Goal: Complete application form

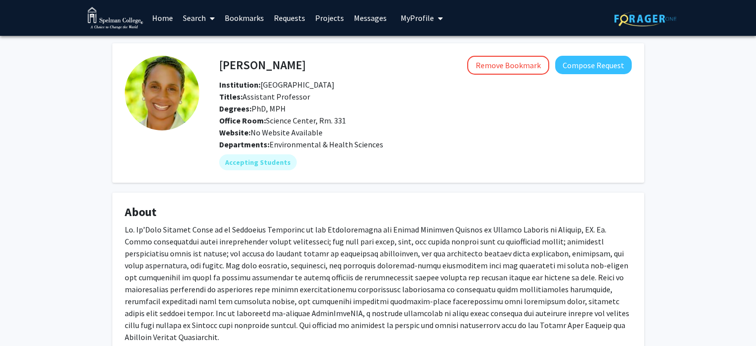
scroll to position [576, 0]
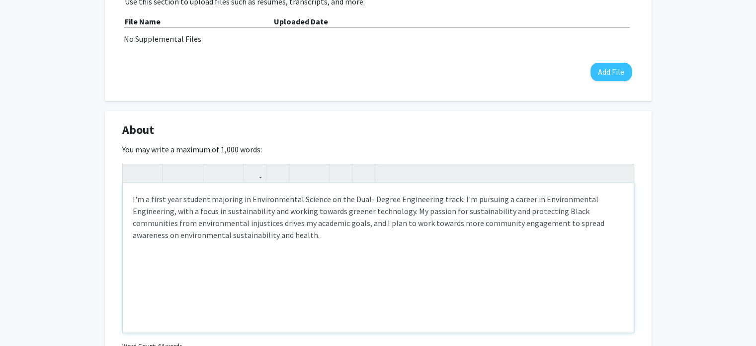
scroll to position [463, 0]
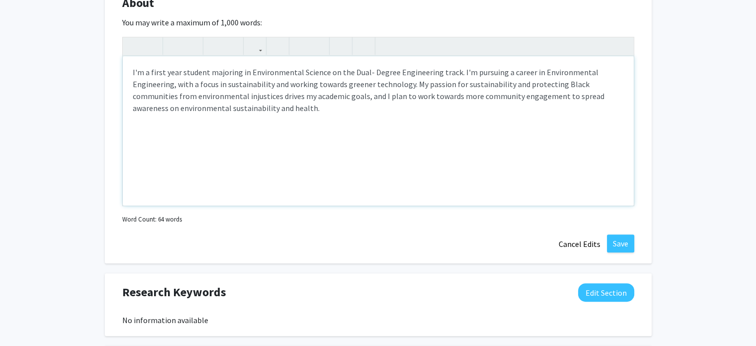
click at [301, 95] on div "I'm a first year student majoring in Environmental Science on the Dual- Degree …" at bounding box center [378, 130] width 511 height 149
type textarea "I'm a first year student majoring in Environmental Science on the Dual- Degree …"
click at [290, 113] on div "I'm a first year student majoring in Environmental Science on the Dual- Degree …" at bounding box center [378, 130] width 511 height 149
click at [619, 240] on button "Save" at bounding box center [620, 243] width 27 height 18
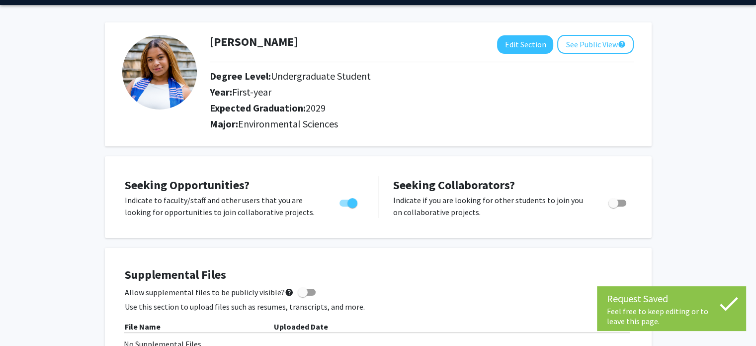
scroll to position [0, 0]
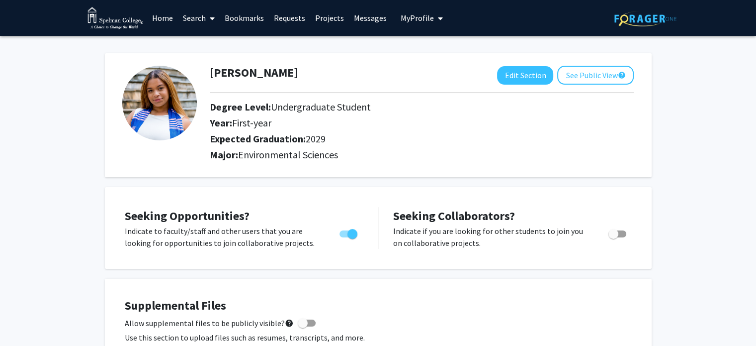
click at [292, 14] on link "Requests" at bounding box center [289, 17] width 41 height 35
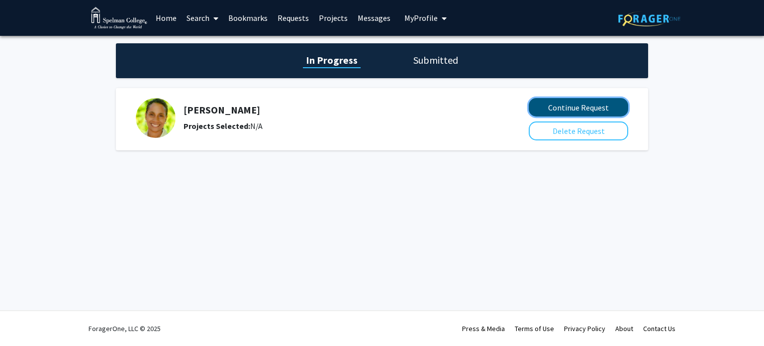
click at [552, 101] on button "Continue Request" at bounding box center [578, 107] width 99 height 18
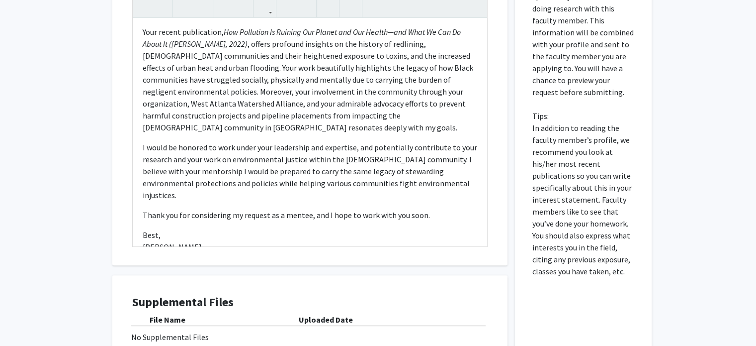
scroll to position [355, 0]
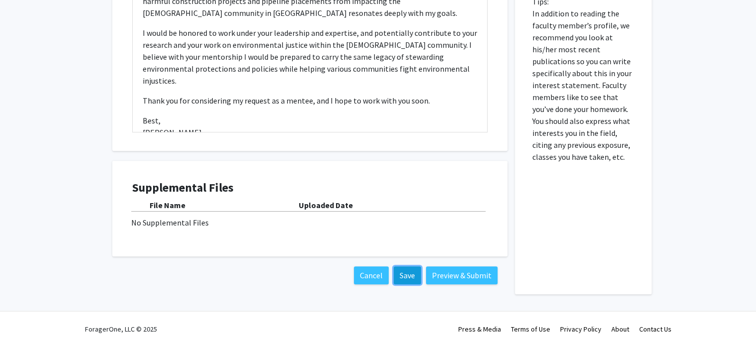
click at [412, 278] on button "Save" at bounding box center [407, 275] width 27 height 18
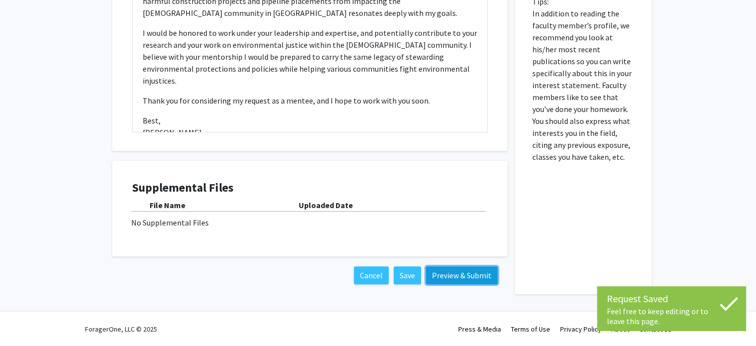
click at [462, 274] on button "Preview & Submit" at bounding box center [462, 275] width 72 height 18
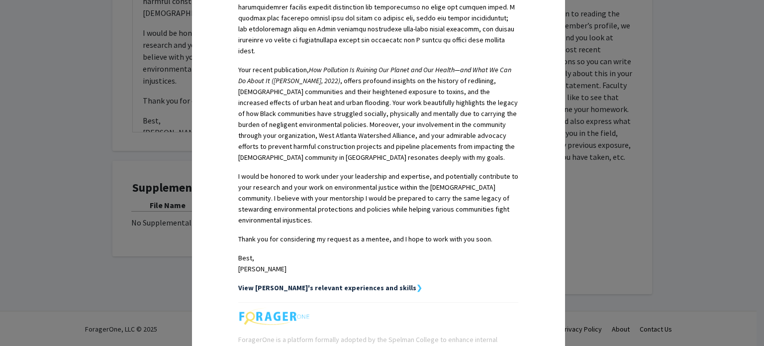
scroll to position [454, 0]
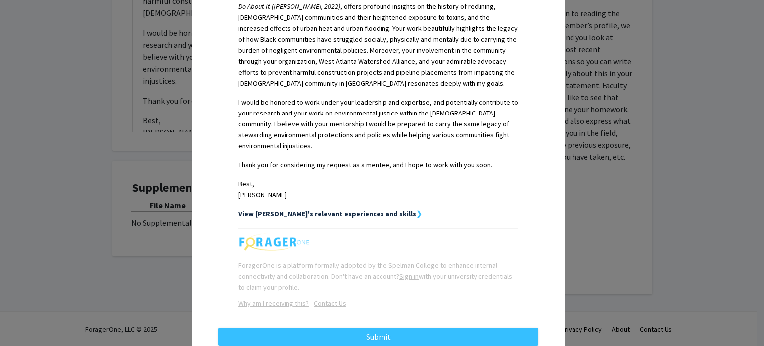
click at [364, 209] on strong "View [PERSON_NAME]'s relevant experiences and skills" at bounding box center [327, 213] width 178 height 9
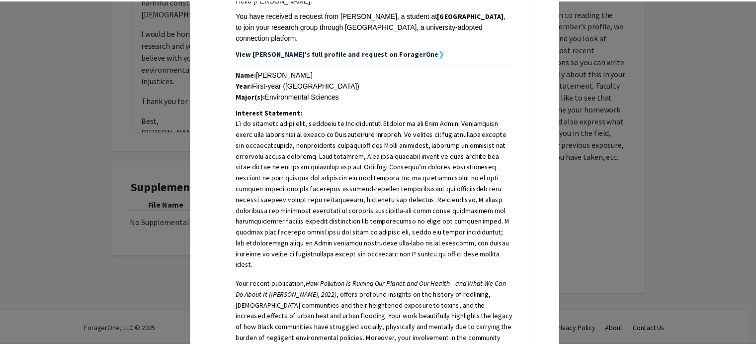
scroll to position [0, 0]
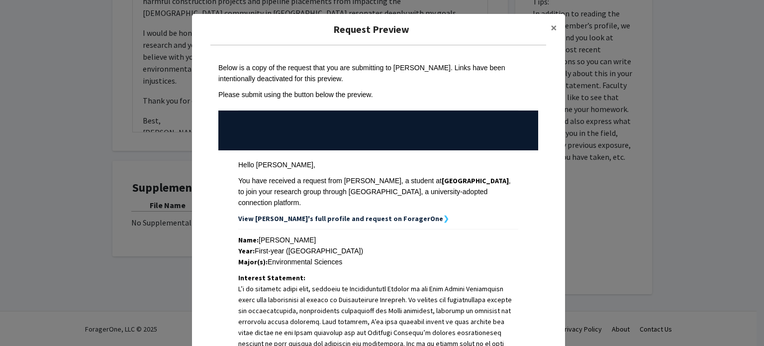
click at [328, 214] on strong "View [PERSON_NAME]'s full profile and request on ForagerOne" at bounding box center [340, 218] width 205 height 9
click at [551, 22] on span "×" at bounding box center [554, 27] width 6 height 15
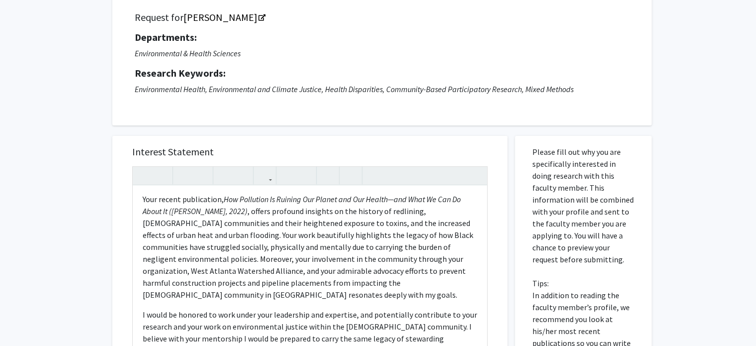
scroll to position [61, 0]
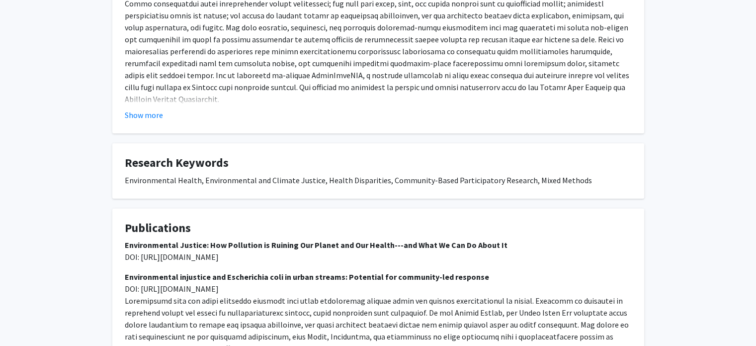
scroll to position [340, 0]
